Goal: Transaction & Acquisition: Download file/media

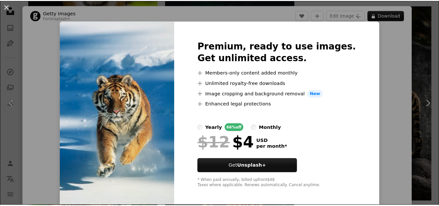
scroll to position [3, 0]
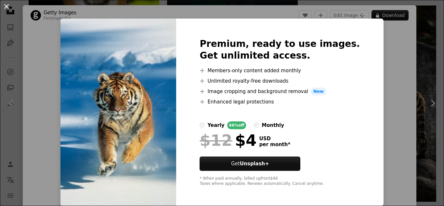
click at [5, 5] on button "An X shape" at bounding box center [7, 7] width 8 height 8
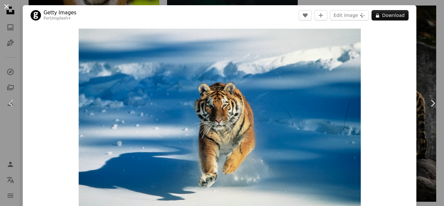
click at [7, 8] on button "An X shape" at bounding box center [7, 7] width 8 height 8
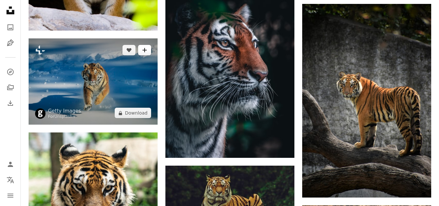
click at [146, 52] on icon "A plus sign" at bounding box center [144, 49] width 5 height 5
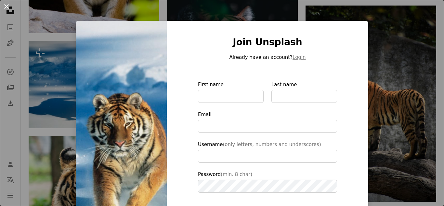
click at [8, 3] on button "An X shape" at bounding box center [7, 7] width 8 height 8
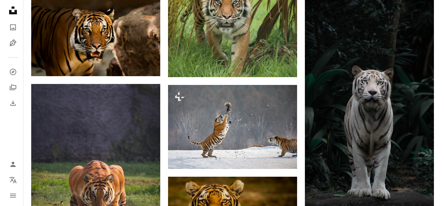
scroll to position [633, 0]
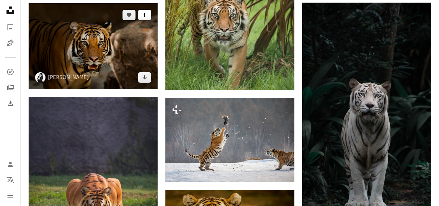
click at [145, 17] on icon "A plus sign" at bounding box center [144, 14] width 5 height 5
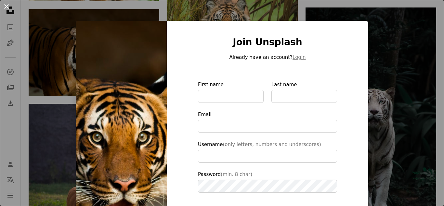
click at [4, 8] on button "An X shape" at bounding box center [7, 7] width 8 height 8
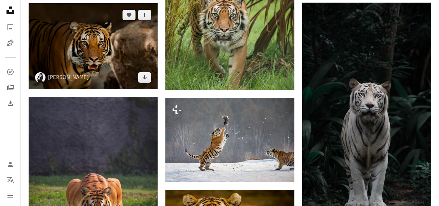
click at [102, 53] on img at bounding box center [93, 46] width 129 height 86
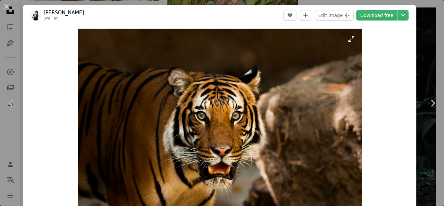
click at [354, 99] on img "Zoom in on this image" at bounding box center [220, 123] width 284 height 189
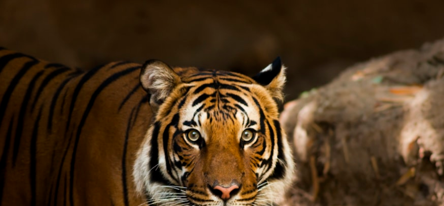
scroll to position [42, 0]
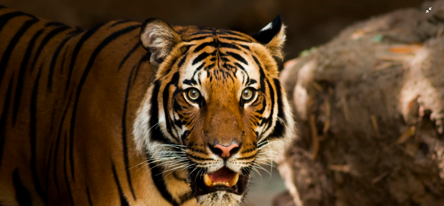
click at [354, 99] on img "Zoom out on this image" at bounding box center [222, 106] width 445 height 296
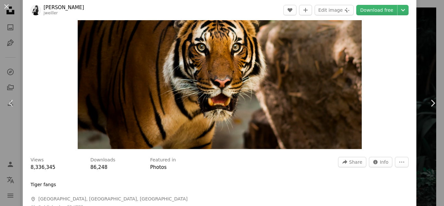
scroll to position [71, 0]
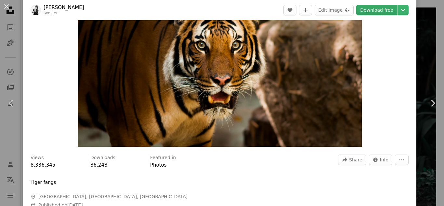
click at [361, 12] on link "Download free" at bounding box center [376, 10] width 41 height 10
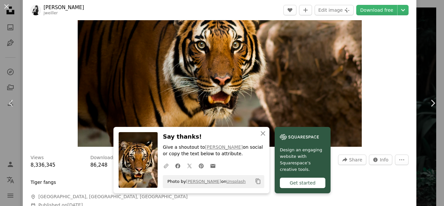
click at [290, 183] on div "Get started" at bounding box center [303, 182] width 46 height 10
click at [262, 135] on icon "button" at bounding box center [263, 133] width 5 height 5
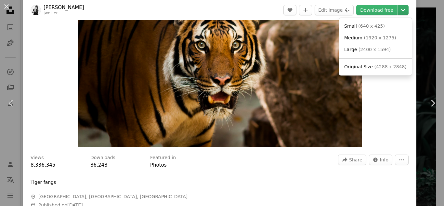
click at [398, 9] on icon "Chevron down" at bounding box center [403, 10] width 10 height 8
click at [375, 30] on link "Small ( 640 x 425 )" at bounding box center [376, 26] width 68 height 12
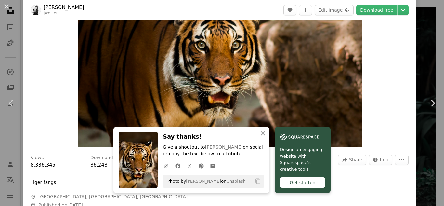
click at [258, 181] on icon "Copy content" at bounding box center [258, 181] width 6 height 6
